Goal: Task Accomplishment & Management: Manage account settings

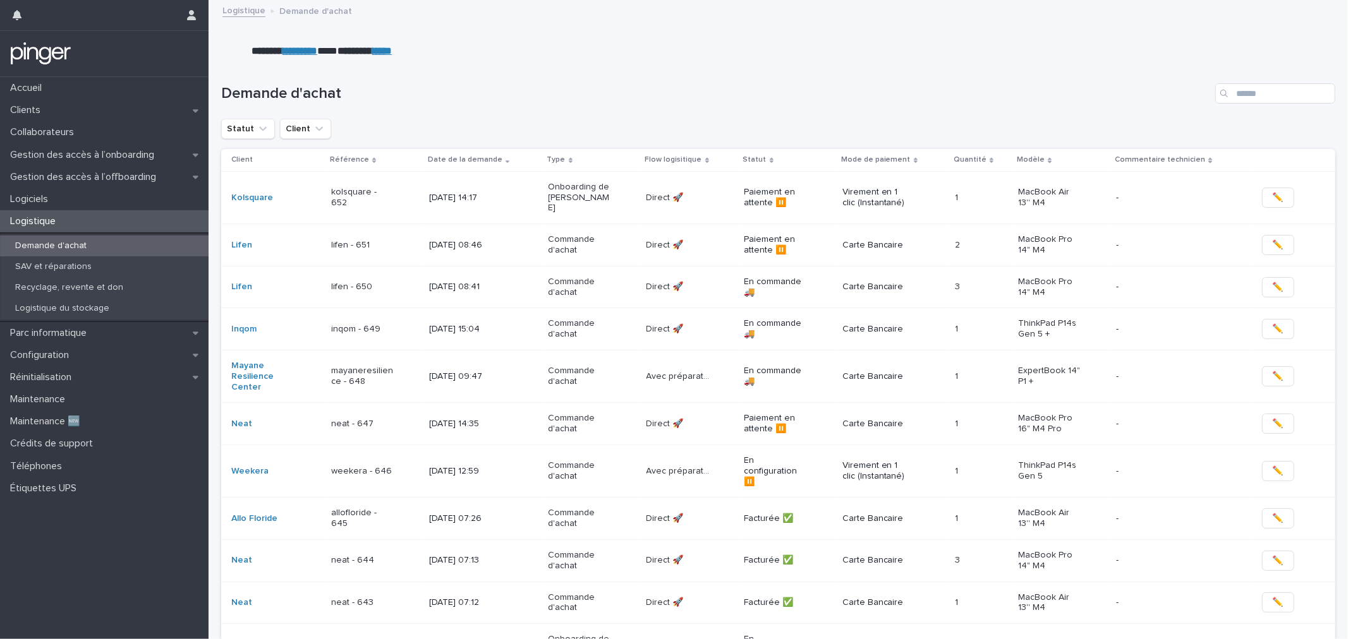
scroll to position [417, 0]
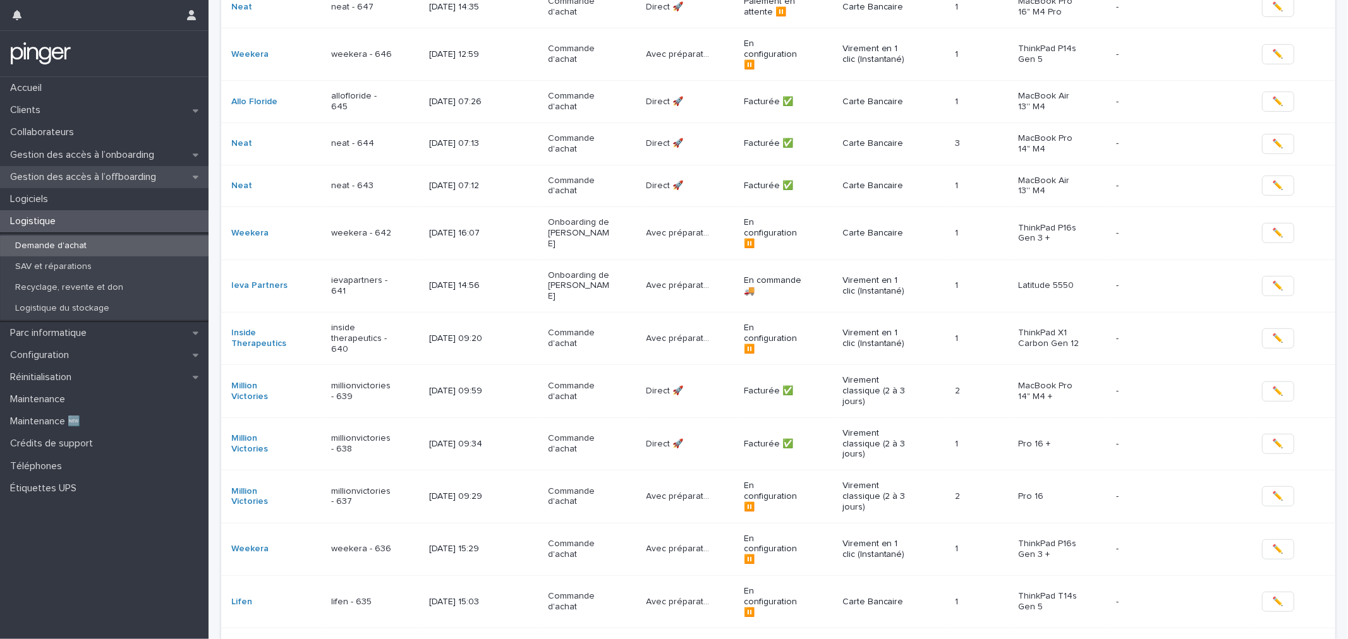
click at [96, 180] on p "Gestion des accès à l’offboarding" at bounding box center [85, 177] width 161 height 12
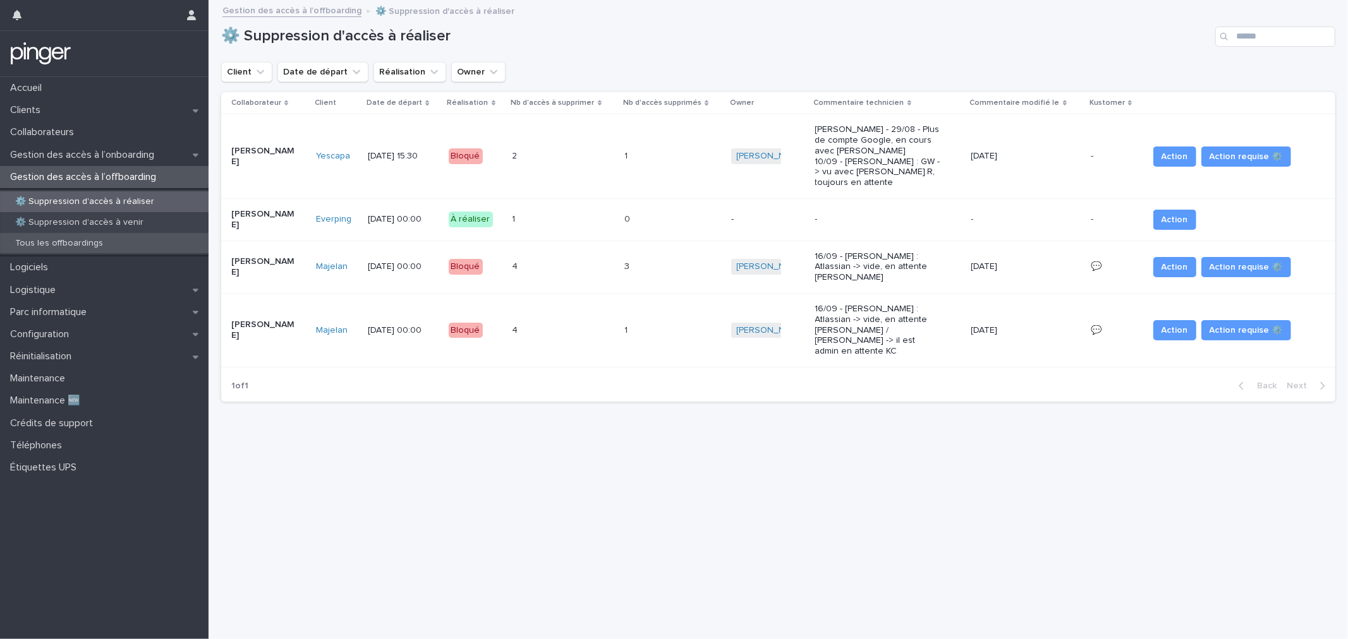
click at [116, 235] on div "Tous les offboardings" at bounding box center [104, 243] width 209 height 21
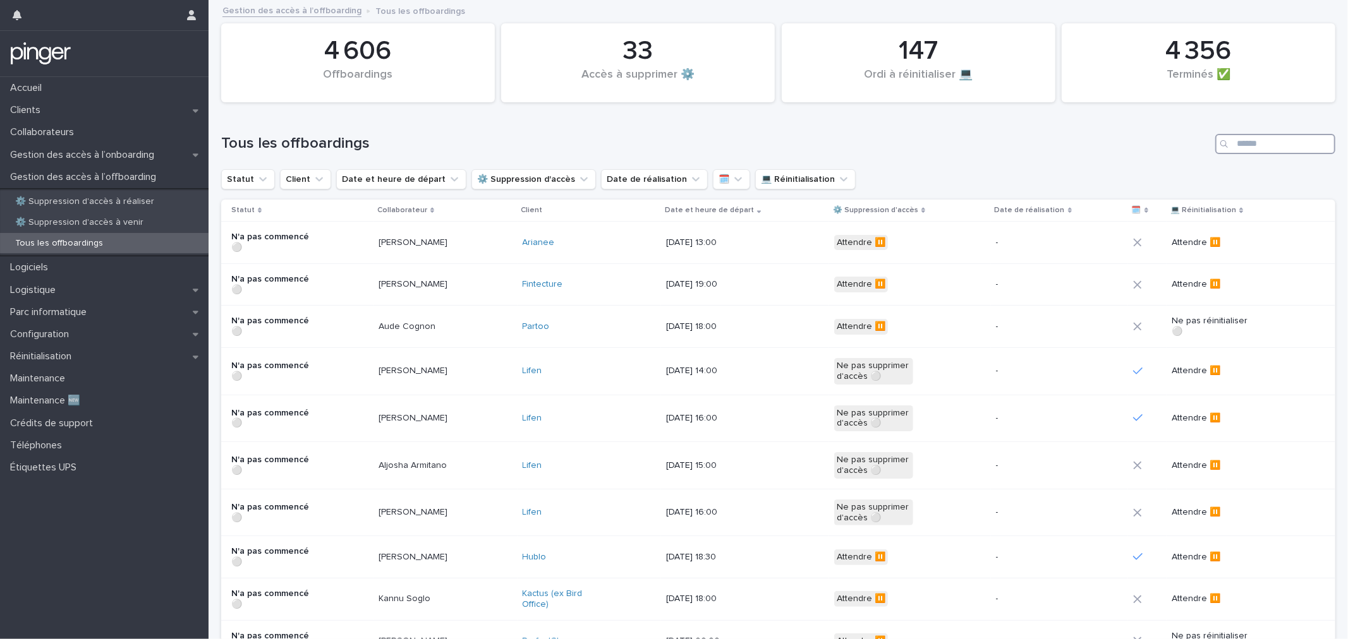
click at [1233, 143] on input "Search" at bounding box center [1275, 144] width 120 height 20
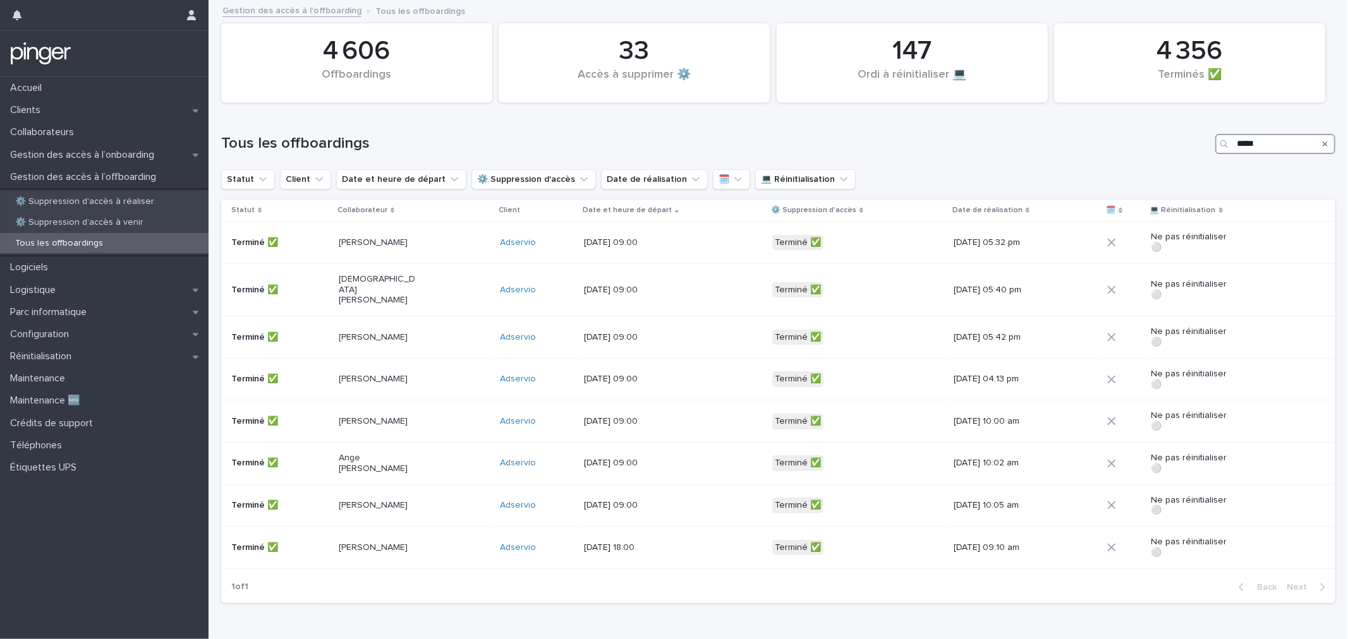
type input "*****"
click at [600, 245] on p "3/9/2025 09:00" at bounding box center [623, 243] width 79 height 11
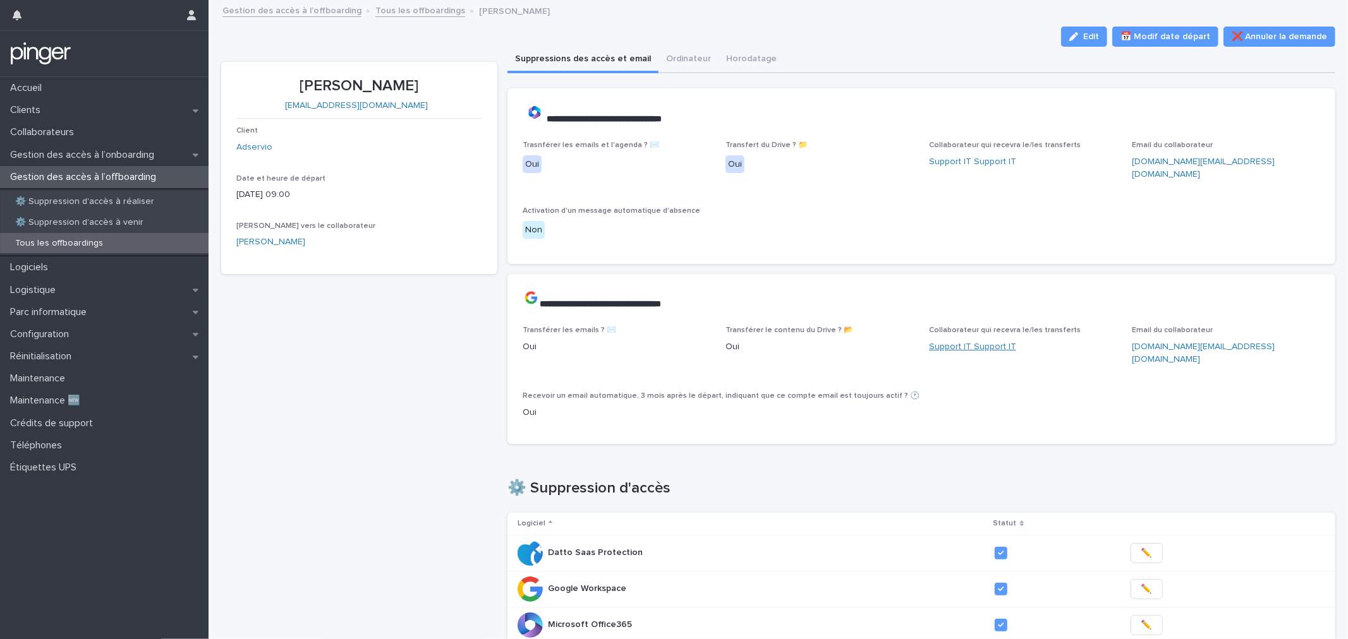
click at [993, 341] on link "Support IT Support IT" at bounding box center [972, 347] width 87 height 13
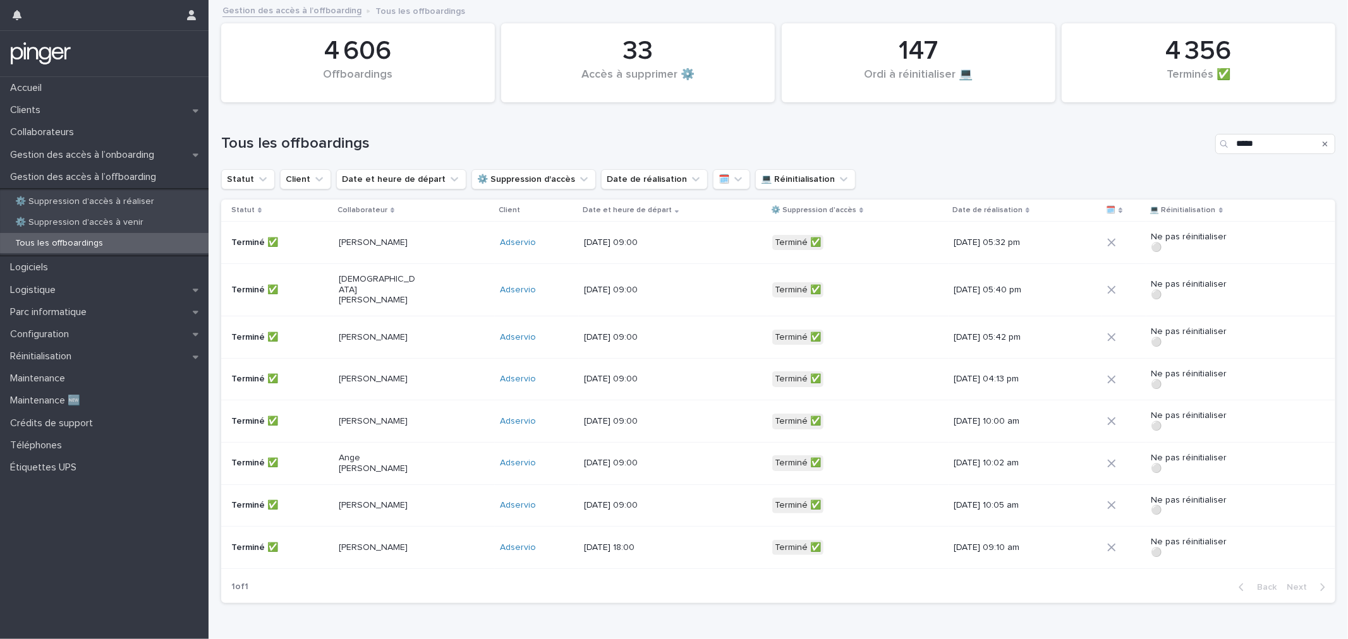
drag, startPoint x: 1312, startPoint y: 144, endPoint x: 1069, endPoint y: 145, distance: 243.3
click at [1323, 145] on icon "Search" at bounding box center [1325, 144] width 5 height 8
click at [304, 173] on button "Client" at bounding box center [305, 179] width 51 height 20
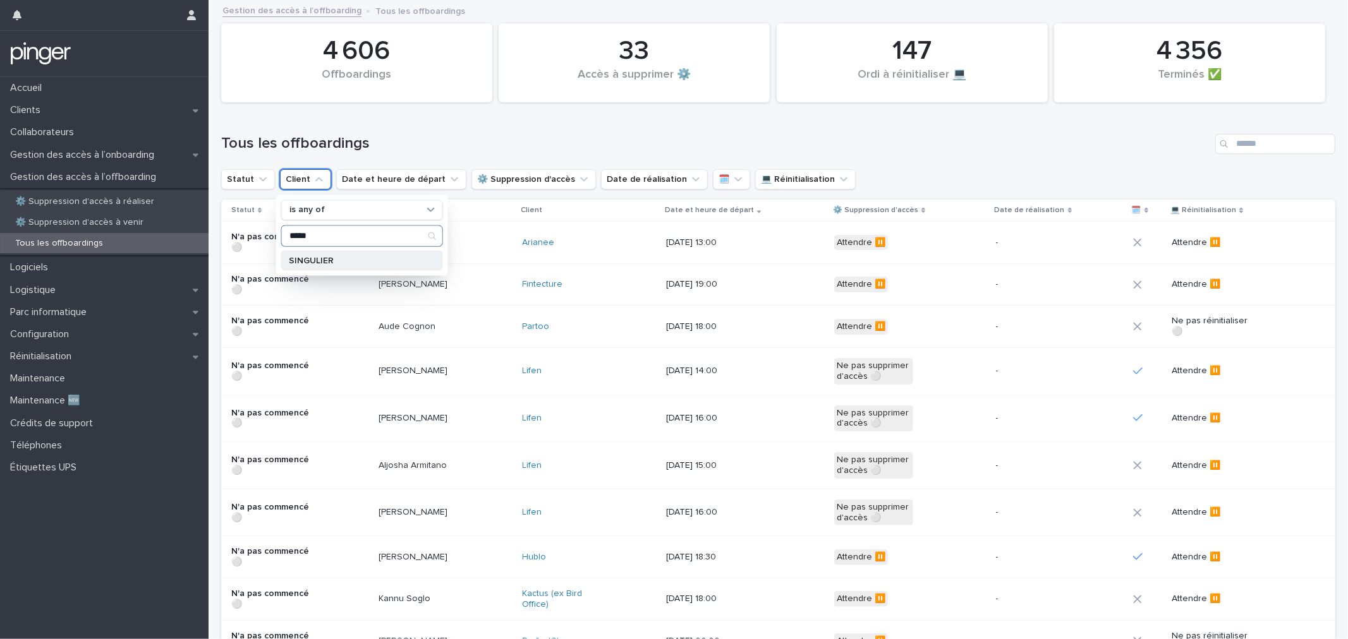
type input "*****"
click at [362, 261] on p "SINGULIER" at bounding box center [356, 260] width 134 height 9
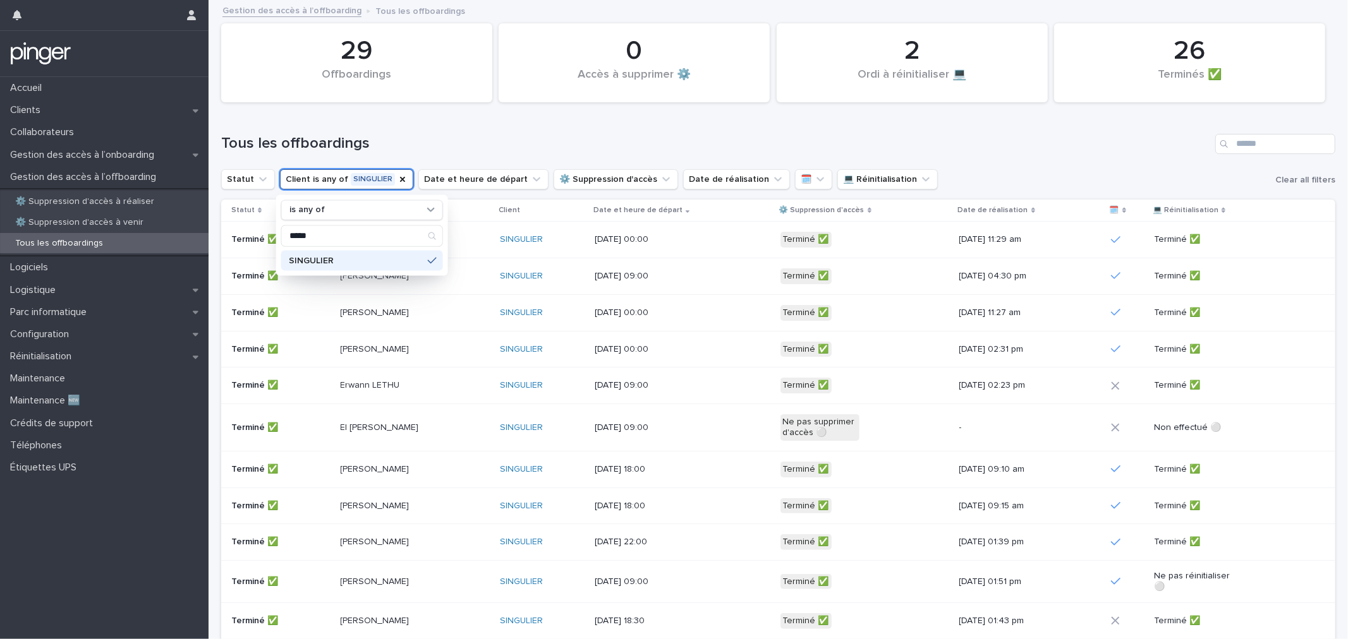
click at [407, 145] on h1 "Tous les offboardings" at bounding box center [715, 144] width 989 height 18
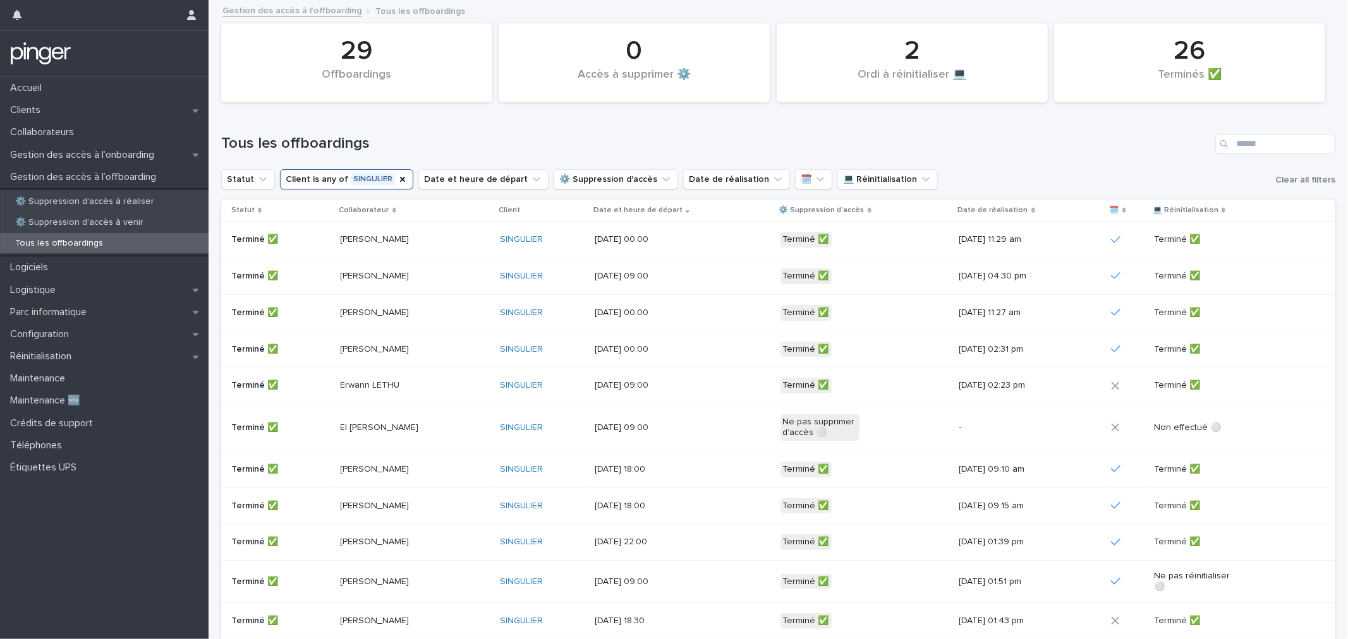
click at [420, 312] on div "Jan-Patrick CAP" at bounding box center [415, 313] width 149 height 21
click at [445, 181] on icon "Client" at bounding box center [450, 179] width 10 height 10
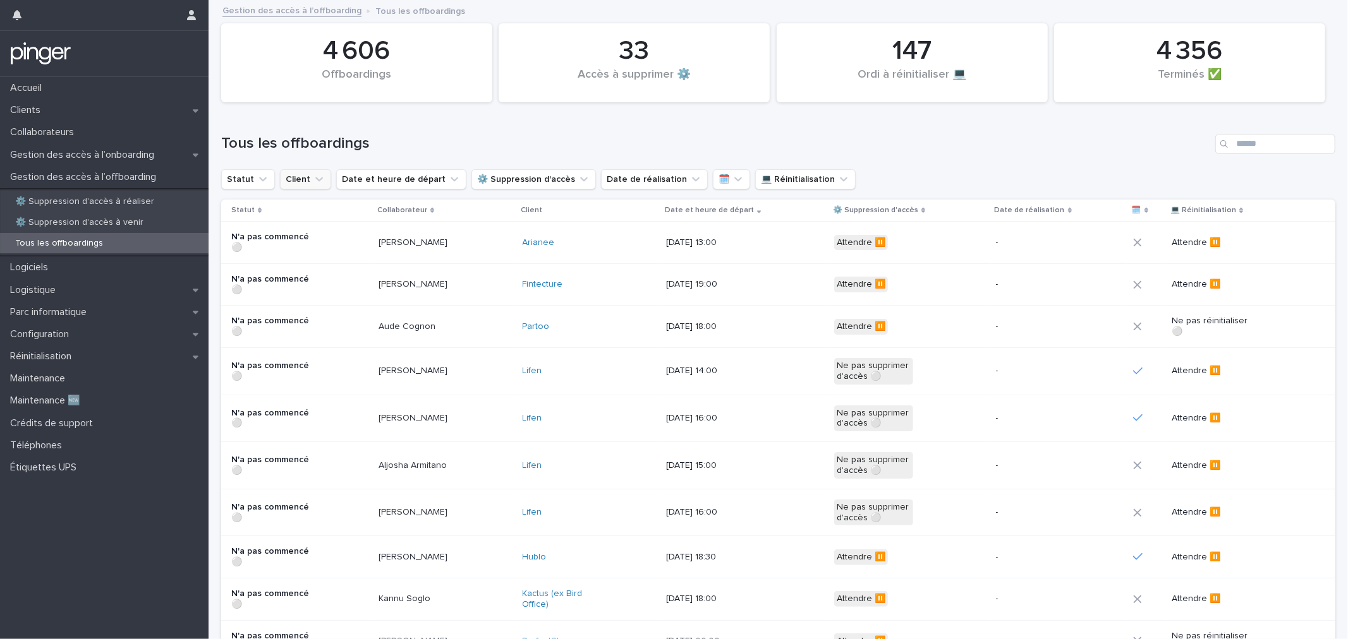
click at [313, 185] on icon "Client" at bounding box center [319, 179] width 13 height 13
type input "******"
click at [308, 257] on p "FINASENS" at bounding box center [356, 260] width 134 height 9
